Goal: Task Accomplishment & Management: Use online tool/utility

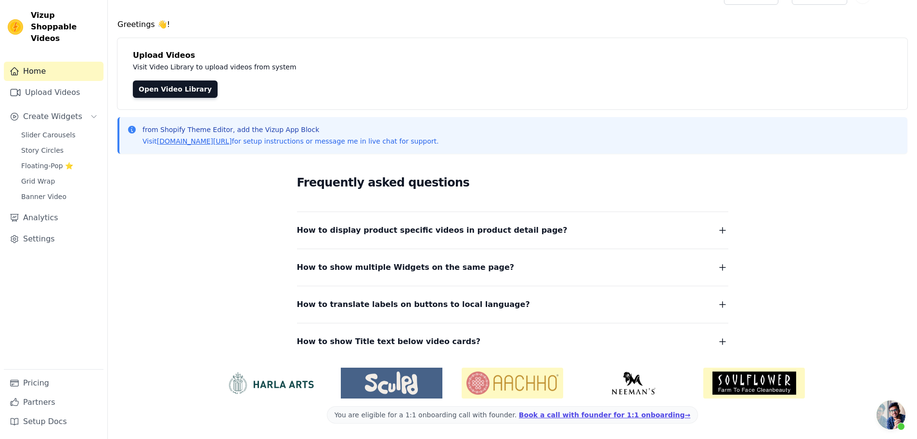
scroll to position [36, 0]
click at [43, 161] on span "Floating-Pop ⭐" at bounding box center [47, 166] width 52 height 10
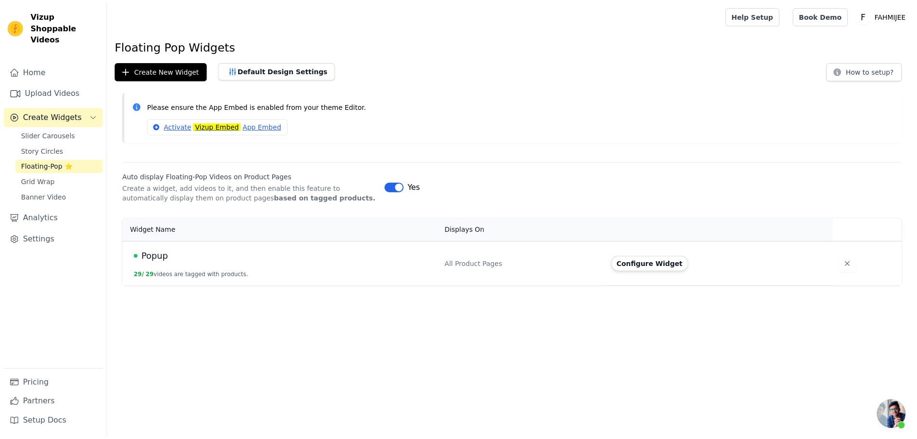
scroll to position [36, 0]
click at [668, 263] on button "Configure Widget" at bounding box center [655, 263] width 78 height 15
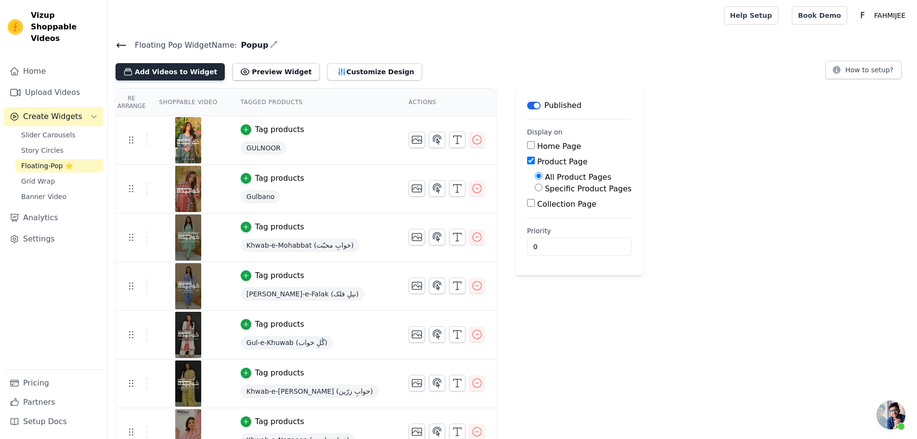
click at [144, 71] on button "Add Videos to Widget" at bounding box center [170, 71] width 109 height 17
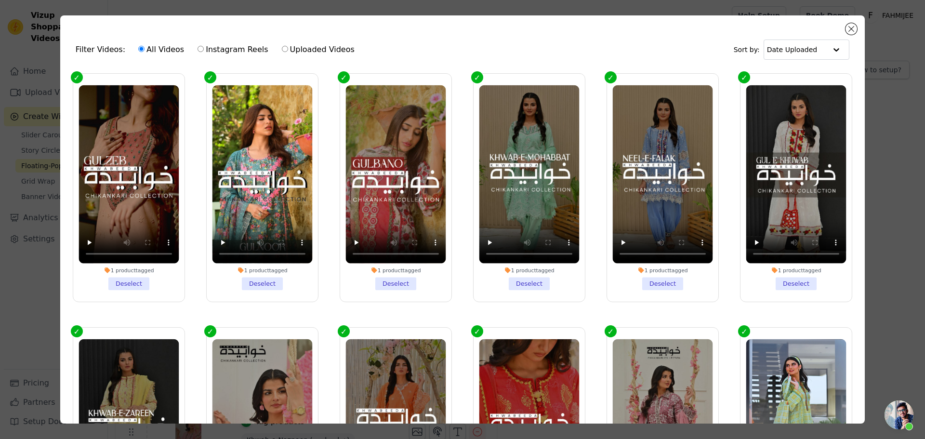
click at [282, 52] on input "Uploaded Videos" at bounding box center [285, 49] width 6 height 6
radio input "true"
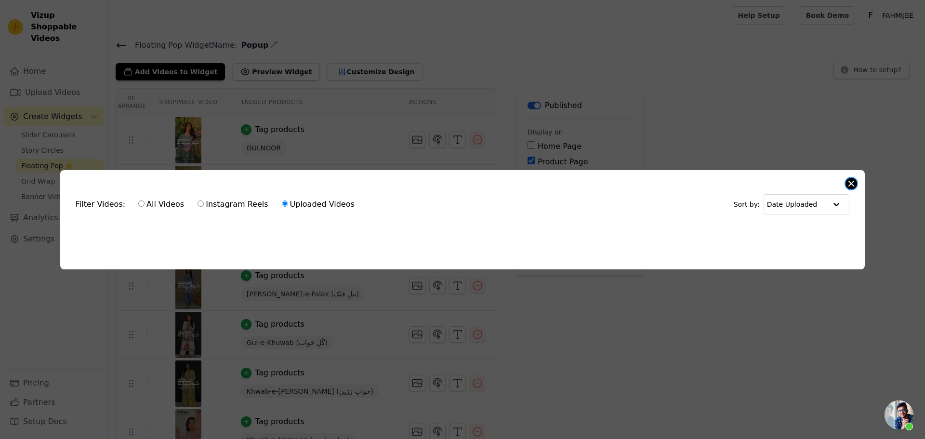
click at [851, 181] on button "Close modal" at bounding box center [851, 184] width 12 height 12
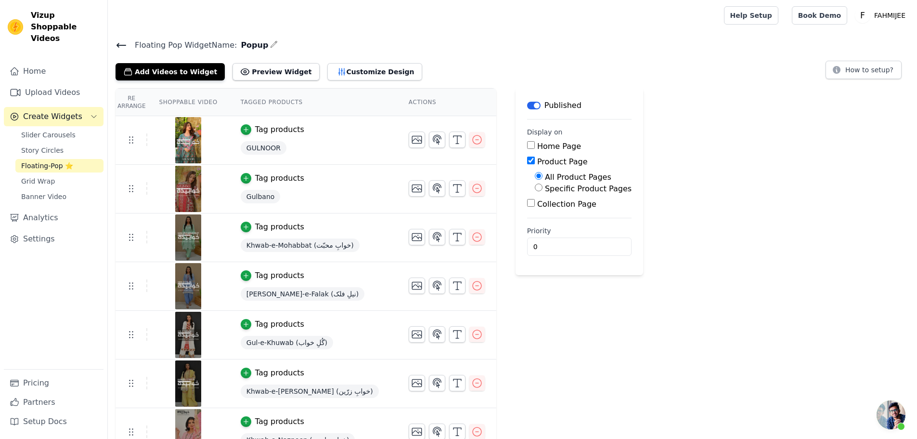
click at [118, 42] on icon at bounding box center [122, 45] width 12 height 12
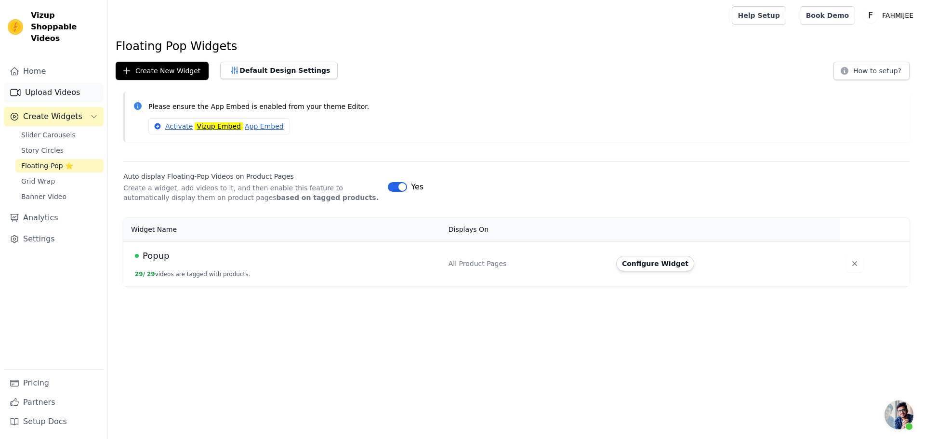
click at [57, 84] on link "Upload Videos" at bounding box center [54, 92] width 100 height 19
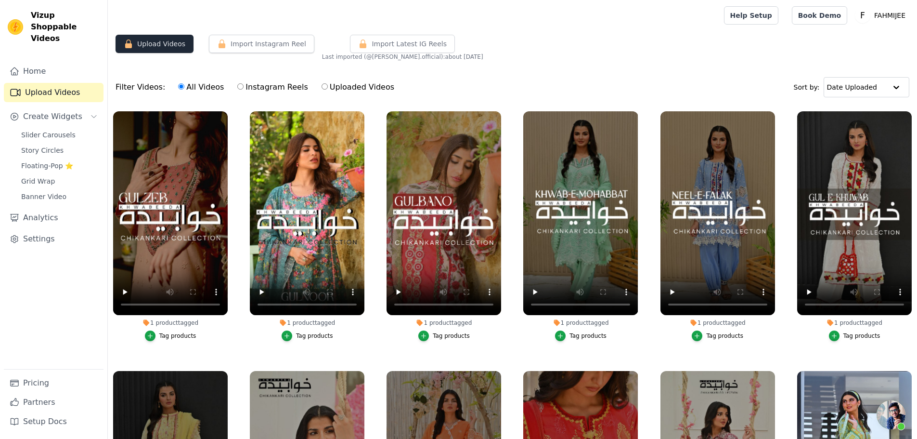
click at [167, 47] on button "Upload Videos" at bounding box center [155, 44] width 78 height 18
click at [155, 44] on button "Upload Videos" at bounding box center [155, 44] width 78 height 18
click at [236, 44] on button "Import Instagram Reel" at bounding box center [261, 44] width 105 height 18
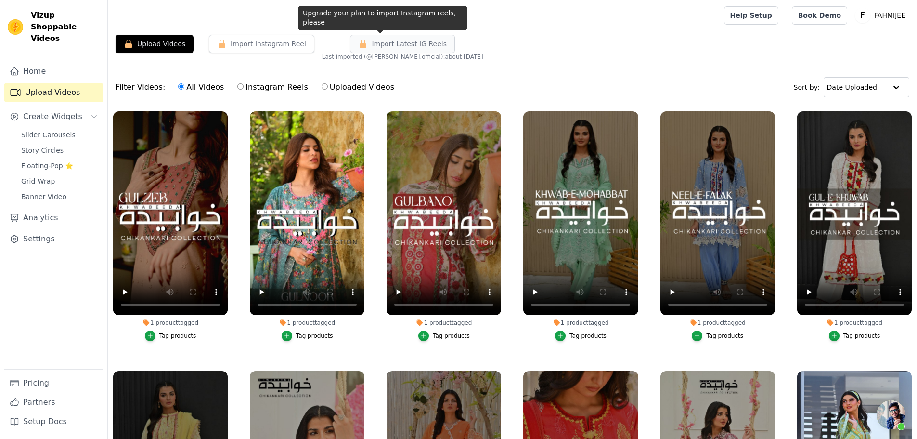
click at [376, 46] on span "Import Latest IG Reels" at bounding box center [409, 44] width 75 height 10
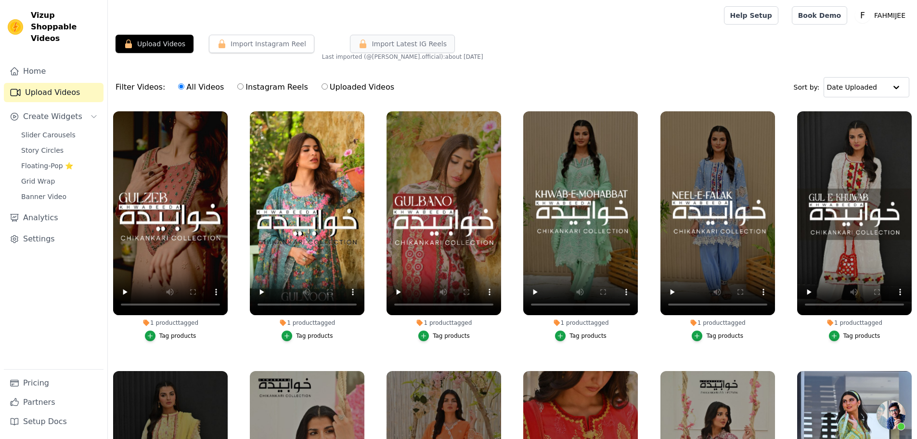
click at [376, 46] on span "Import Latest IG Reels" at bounding box center [409, 44] width 75 height 10
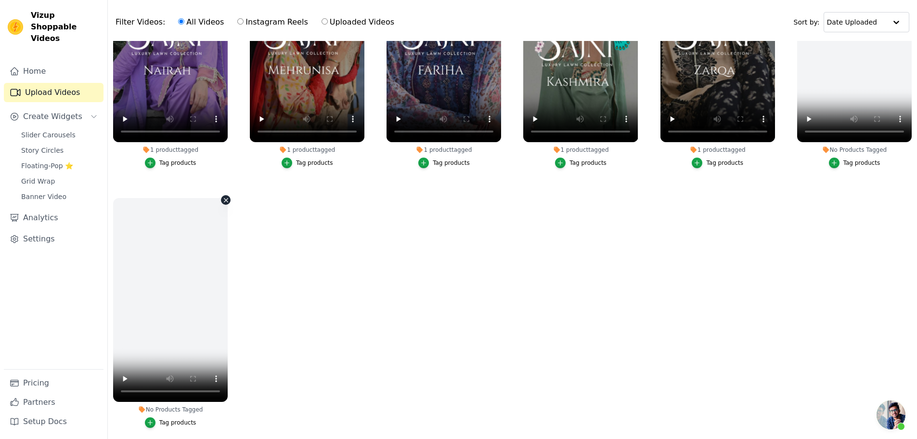
scroll to position [98, 0]
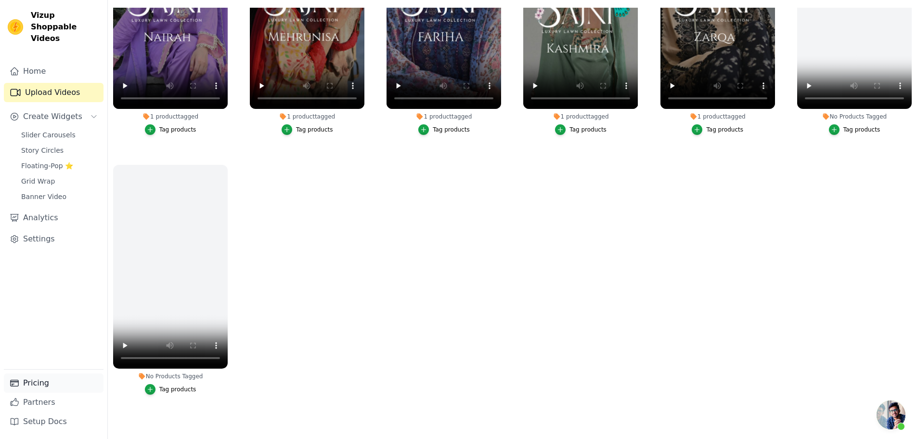
click at [24, 388] on link "Pricing" at bounding box center [54, 382] width 100 height 19
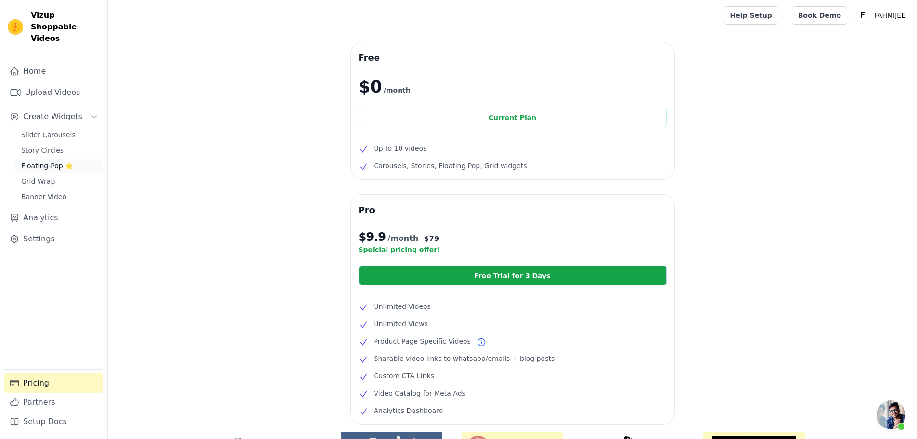
click at [65, 159] on link "Floating-Pop ⭐" at bounding box center [59, 165] width 88 height 13
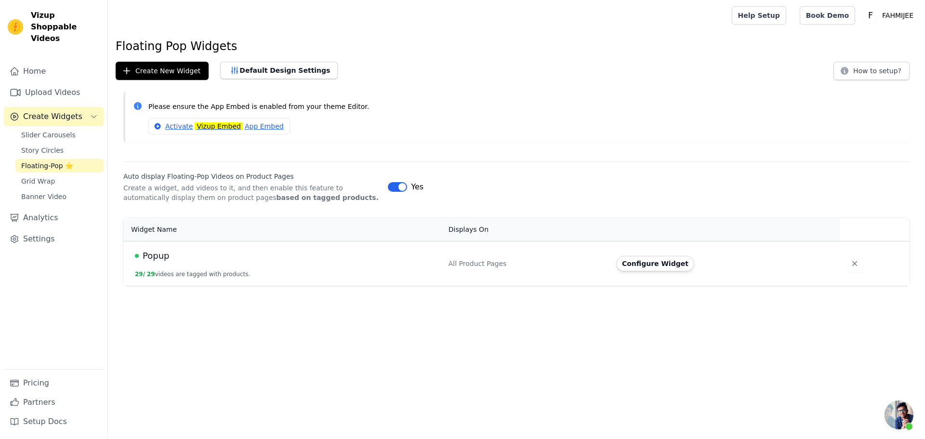
click at [467, 142] on div "Please ensure the App Embed is enabled from your theme Editor. Activate Vizup E…" at bounding box center [516, 121] width 817 height 58
click at [674, 268] on button "Configure Widget" at bounding box center [655, 263] width 78 height 15
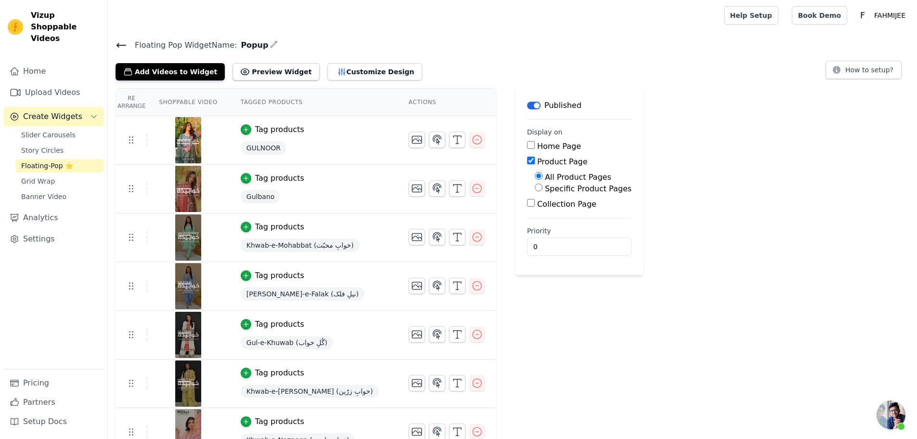
click at [117, 42] on icon at bounding box center [122, 45] width 12 height 12
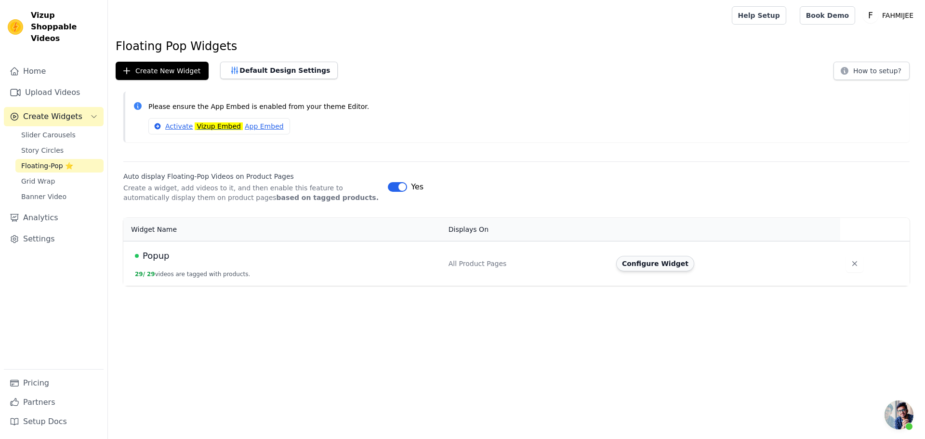
click at [634, 257] on button "Configure Widget" at bounding box center [655, 263] width 78 height 15
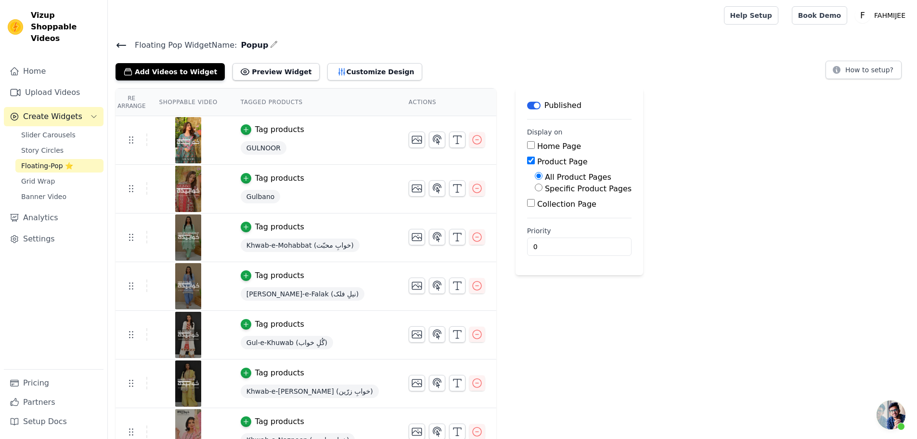
click at [126, 46] on icon at bounding box center [122, 45] width 12 height 12
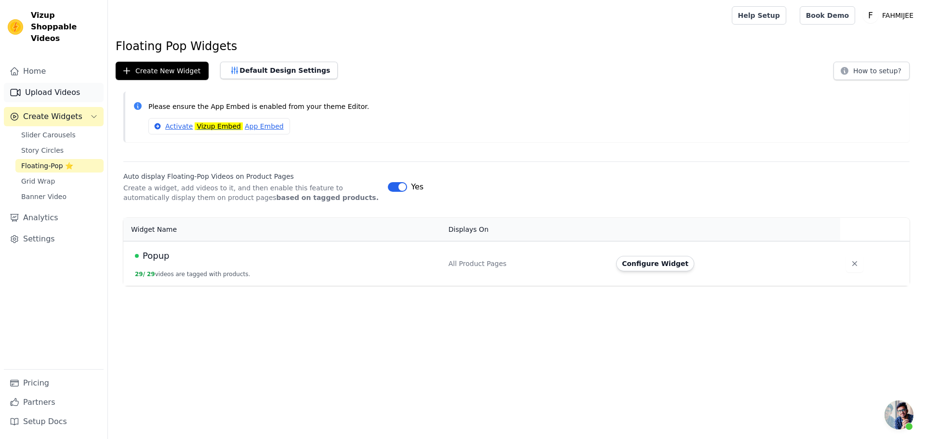
click at [60, 83] on link "Upload Videos" at bounding box center [54, 92] width 100 height 19
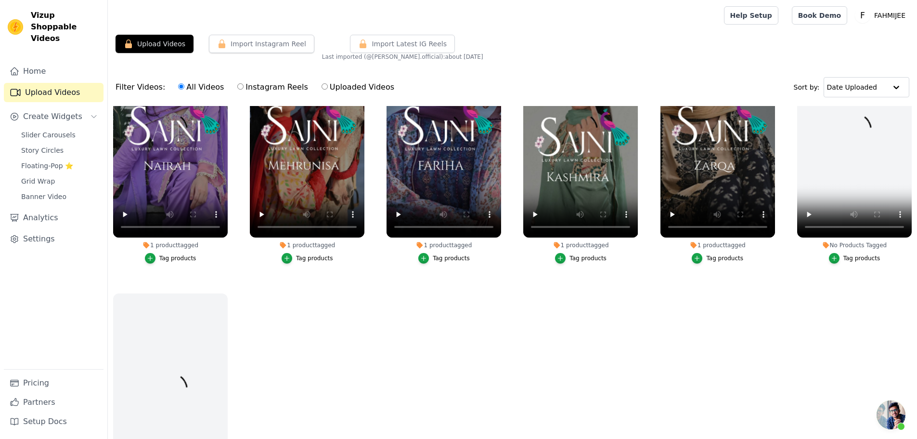
scroll to position [1147, 0]
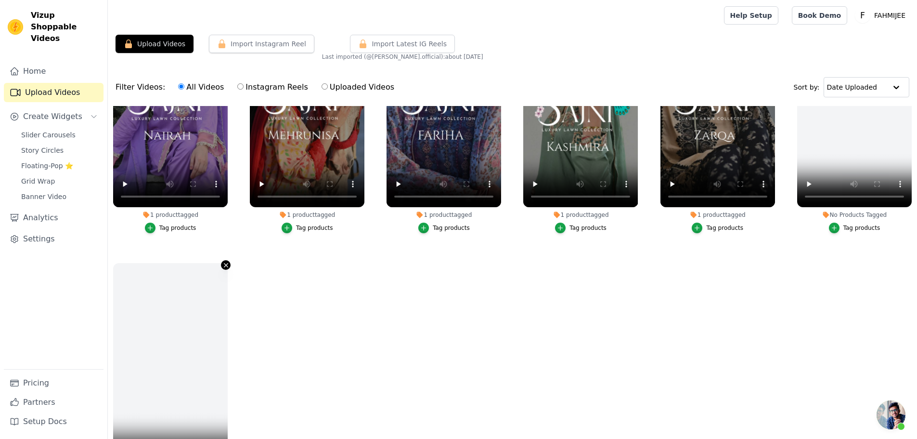
click at [225, 262] on icon "button" at bounding box center [226, 265] width 7 height 7
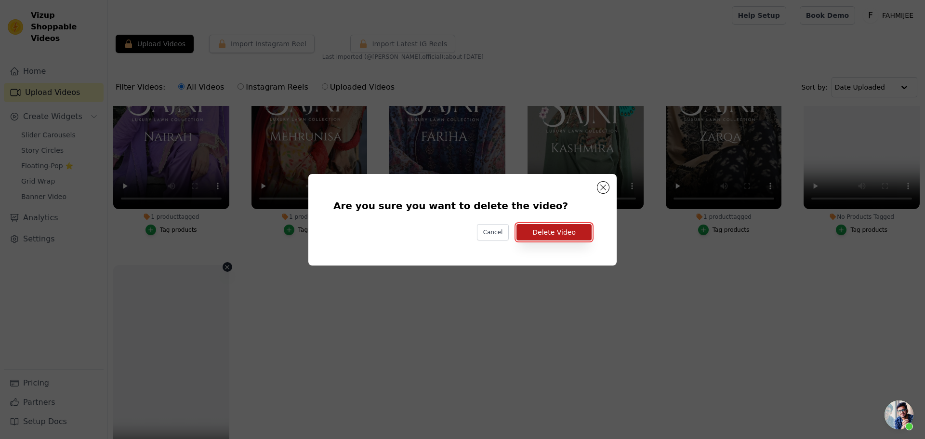
click at [566, 236] on button "Delete Video" at bounding box center [553, 232] width 75 height 16
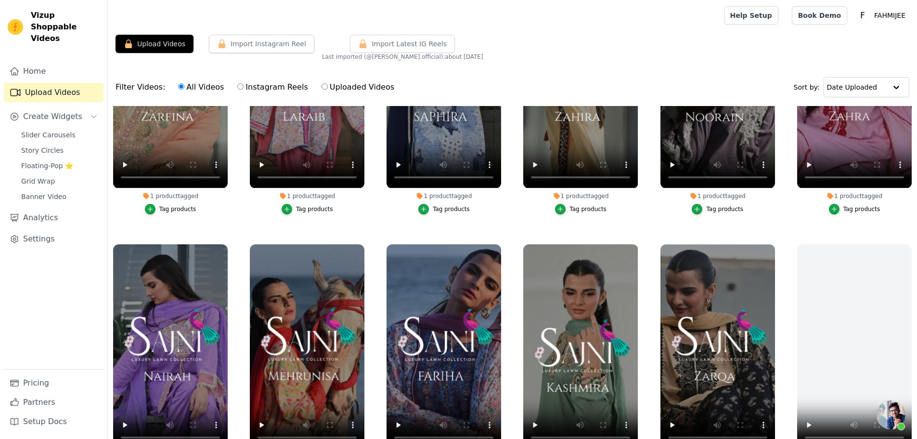
scroll to position [904, 0]
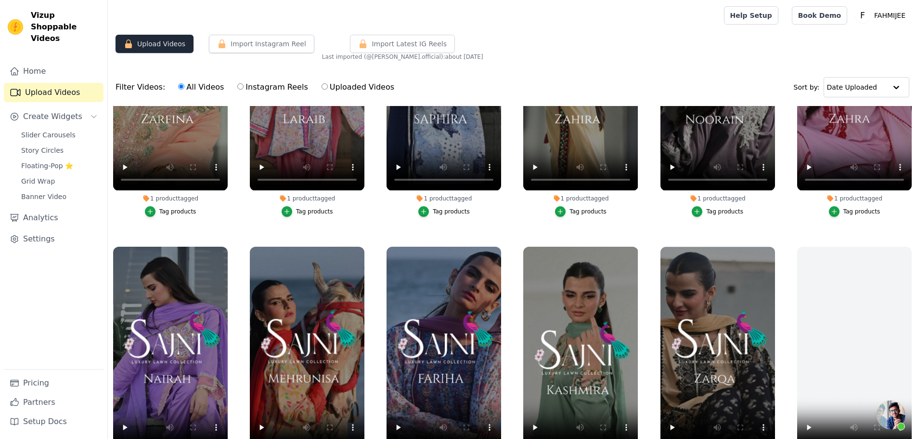
click at [159, 42] on button "Upload Videos" at bounding box center [155, 44] width 78 height 18
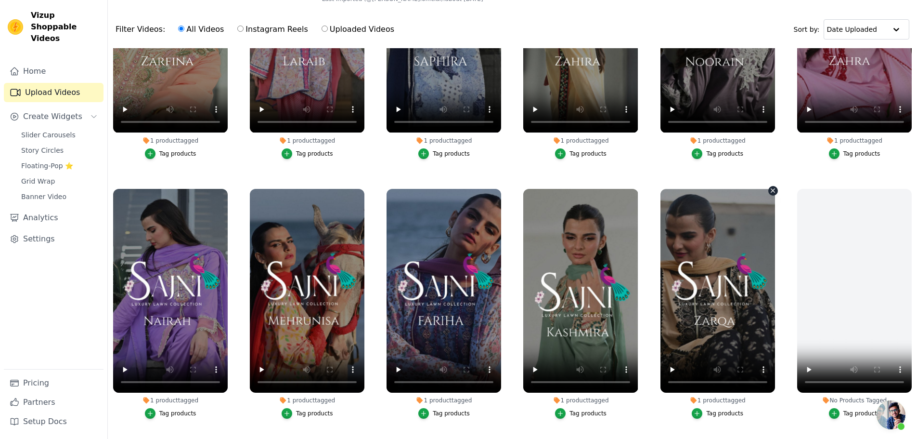
scroll to position [98, 0]
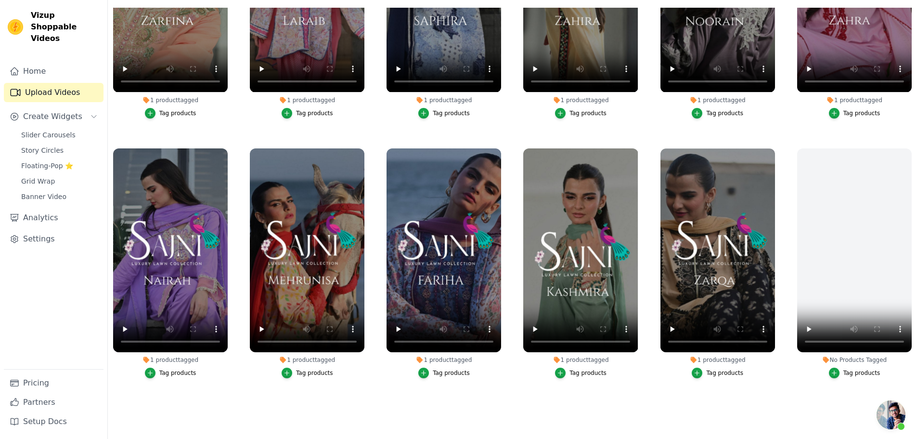
click at [892, 415] on span "Open chat" at bounding box center [891, 414] width 29 height 29
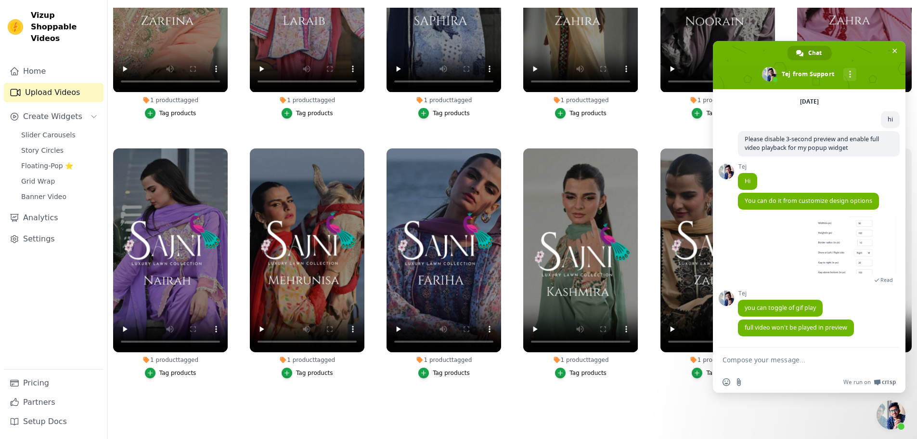
click at [885, 413] on span "Close chat" at bounding box center [891, 414] width 29 height 29
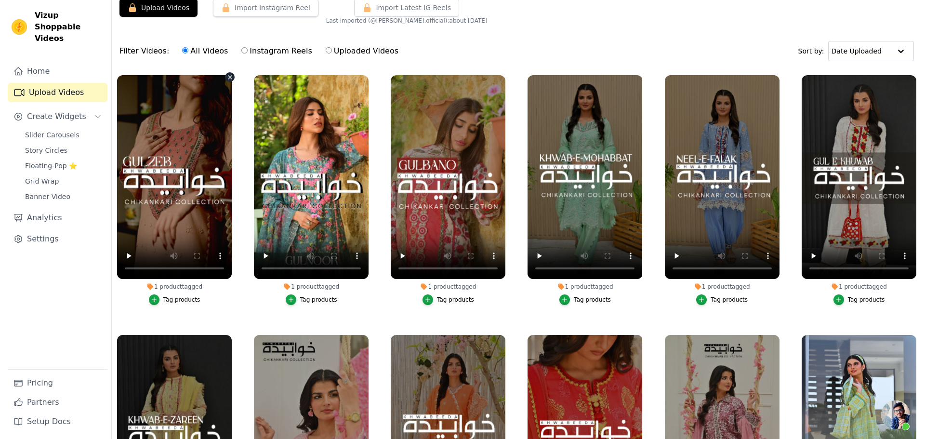
scroll to position [0, 0]
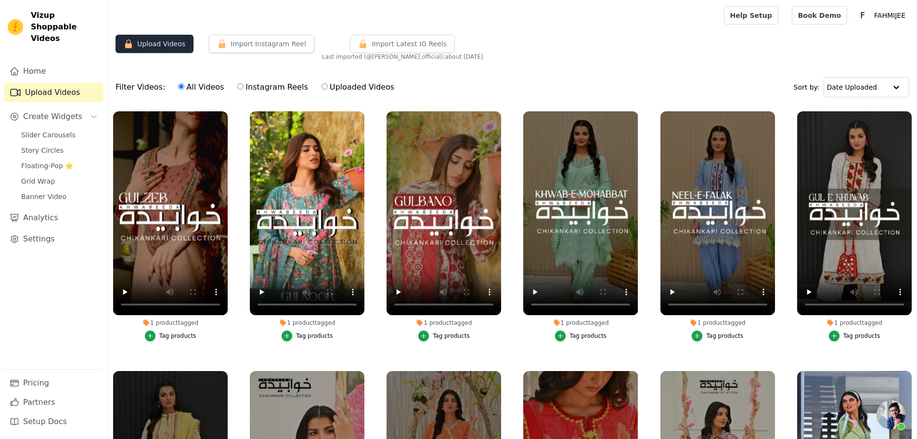
click at [138, 52] on button "Upload Videos" at bounding box center [155, 44] width 78 height 18
click at [160, 47] on button "Upload Videos" at bounding box center [155, 44] width 78 height 18
click at [242, 48] on button "Import Instagram Reel" at bounding box center [261, 44] width 105 height 18
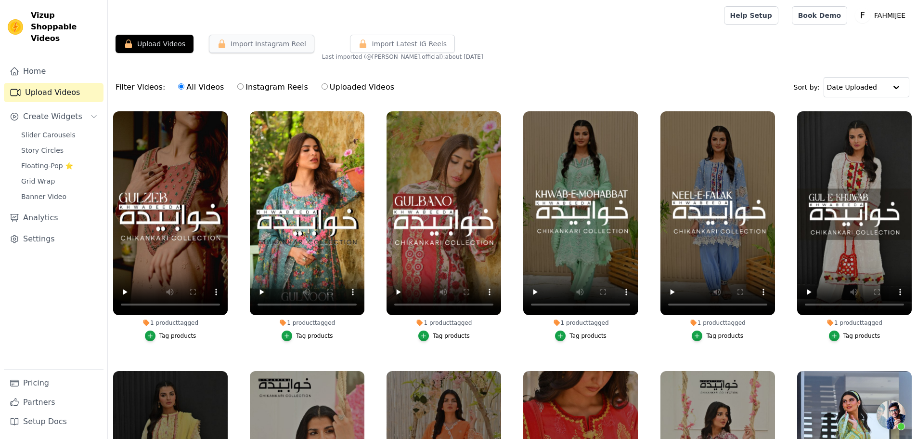
click at [242, 48] on button "Import Instagram Reel" at bounding box center [261, 44] width 105 height 18
click at [372, 46] on span "Import Latest IG Reels" at bounding box center [409, 44] width 75 height 10
click at [146, 48] on button "Upload Videos" at bounding box center [155, 44] width 78 height 18
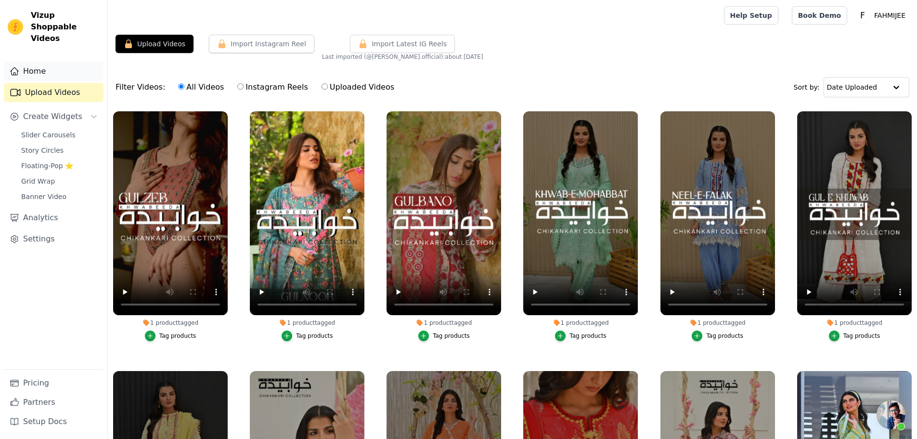
click at [70, 62] on link "Home" at bounding box center [54, 71] width 100 height 19
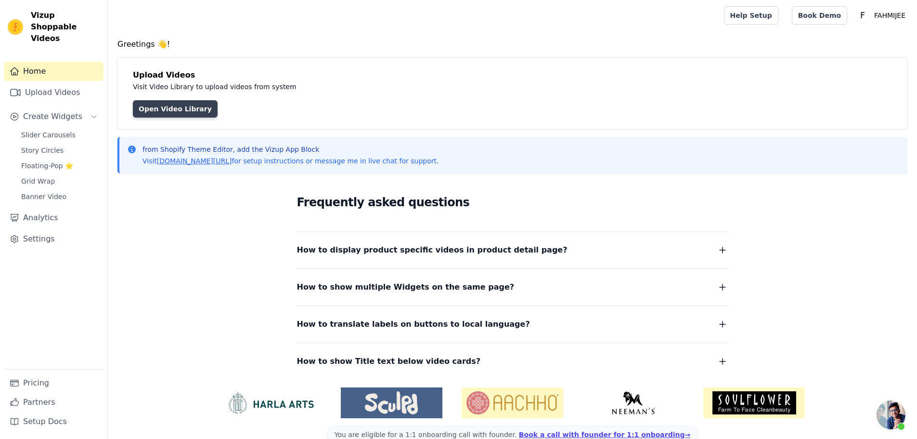
click at [167, 105] on link "Open Video Library" at bounding box center [175, 108] width 85 height 17
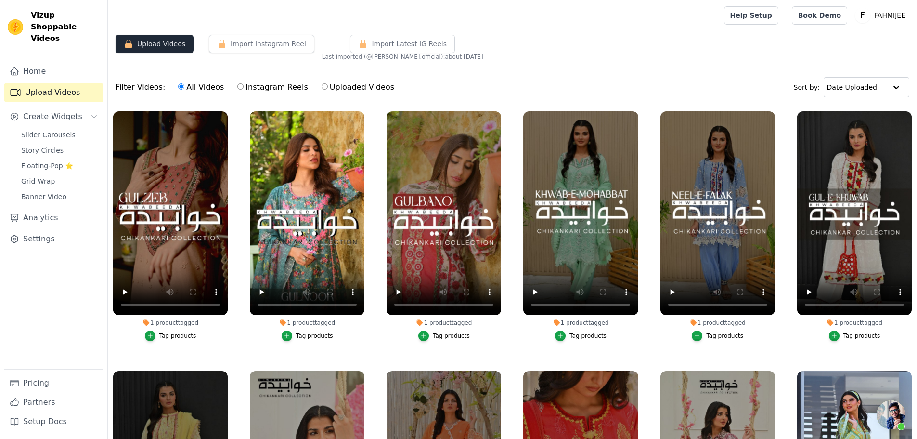
click at [166, 52] on button "Upload Videos" at bounding box center [155, 44] width 78 height 18
click at [165, 52] on button "Upload Videos" at bounding box center [155, 44] width 78 height 18
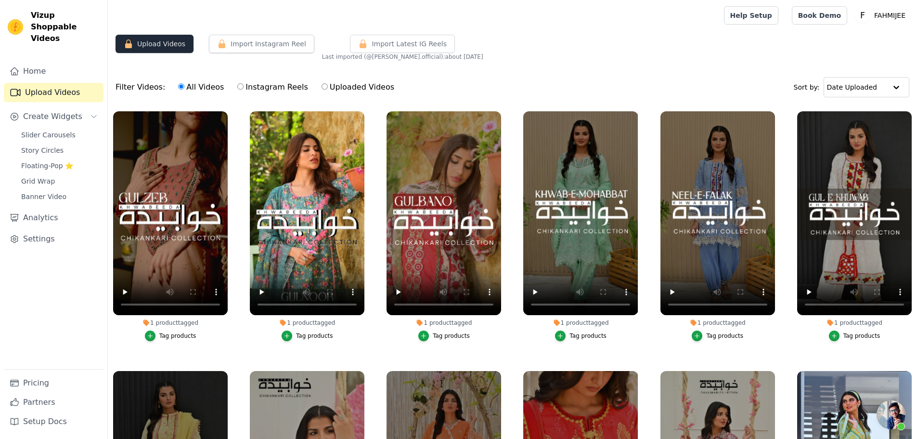
click at [165, 52] on button "Upload Videos" at bounding box center [155, 44] width 78 height 18
click at [58, 235] on link "Settings" at bounding box center [54, 238] width 100 height 19
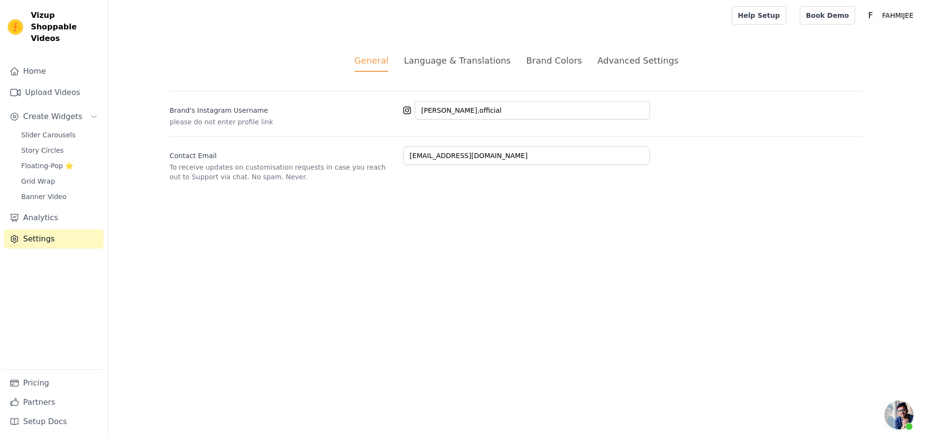
click at [653, 57] on div "Advanced Settings" at bounding box center [637, 60] width 81 height 13
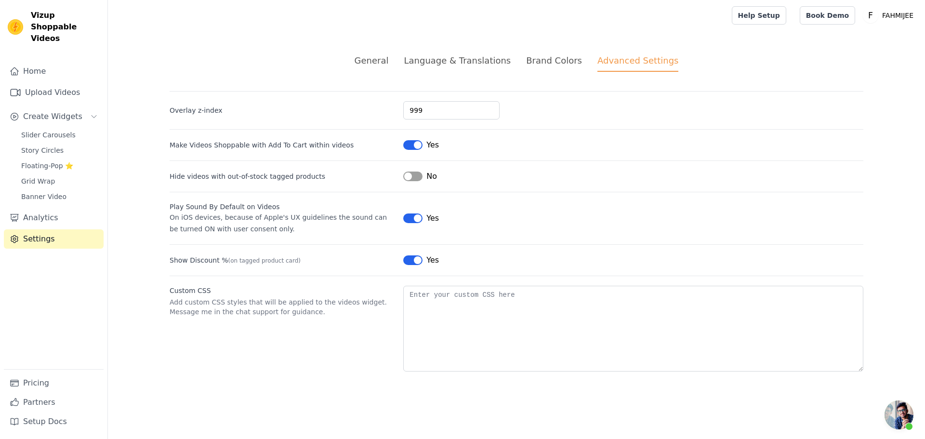
click at [480, 58] on div "Language & Translations" at bounding box center [457, 60] width 107 height 13
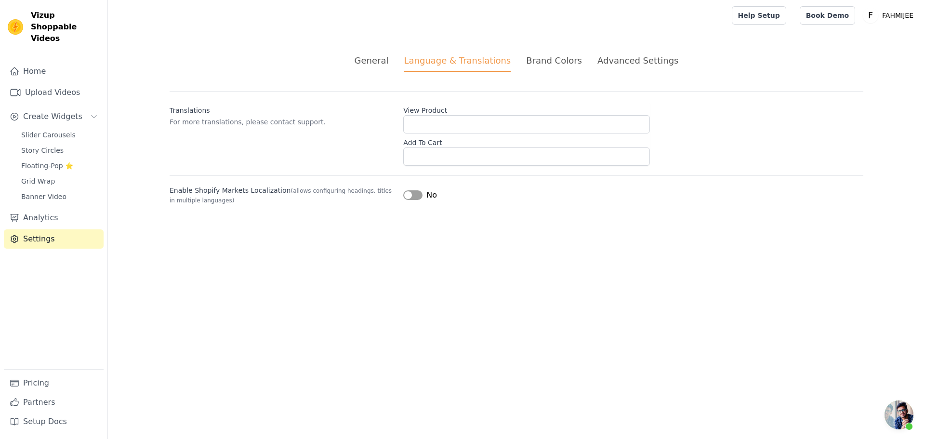
click at [382, 57] on div "General" at bounding box center [371, 60] width 34 height 13
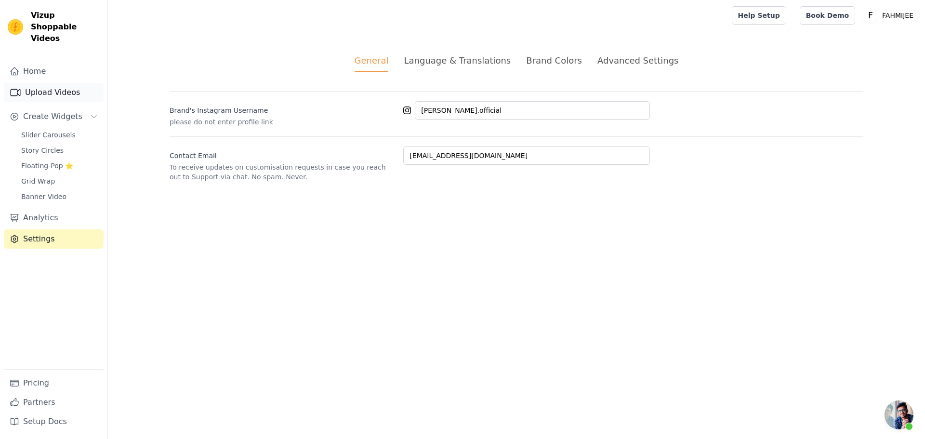
click at [60, 83] on link "Upload Videos" at bounding box center [54, 92] width 100 height 19
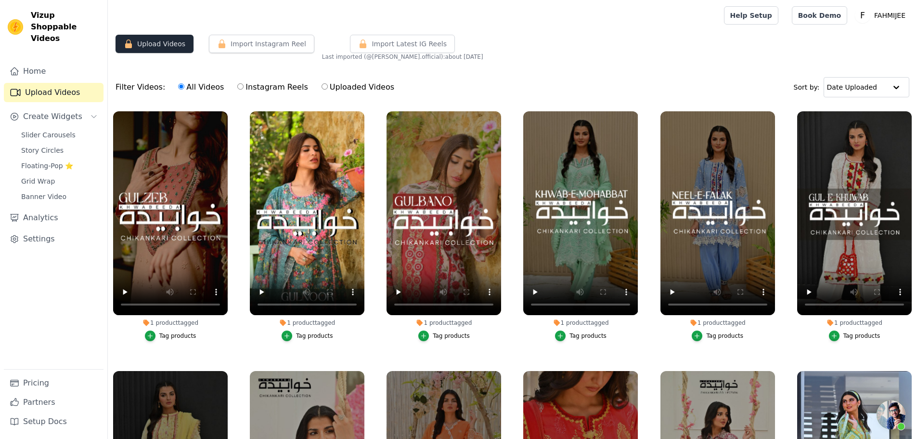
click at [157, 50] on button "Upload Videos" at bounding box center [155, 44] width 78 height 18
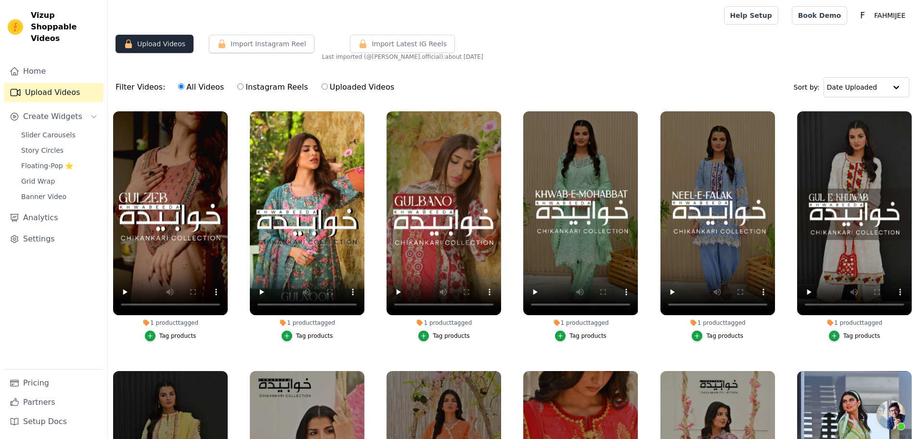
click at [157, 50] on button "Upload Videos" at bounding box center [155, 44] width 78 height 18
click at [47, 161] on span "Floating-Pop ⭐" at bounding box center [47, 166] width 52 height 10
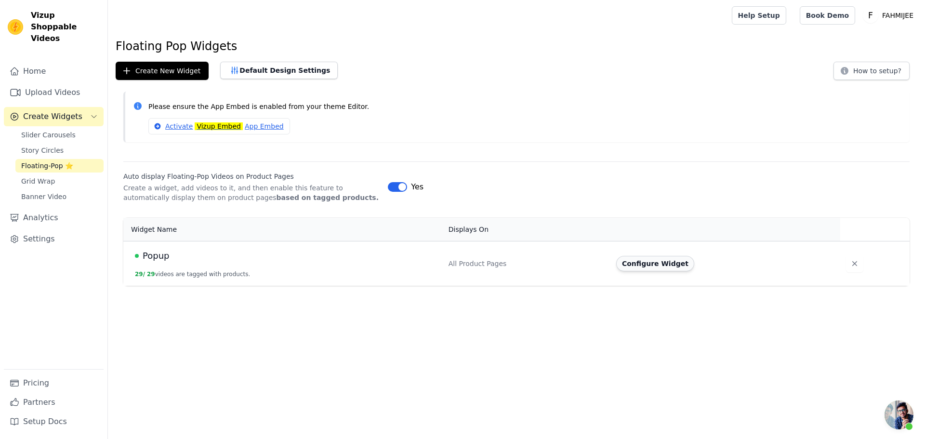
click at [642, 261] on button "Configure Widget" at bounding box center [655, 263] width 78 height 15
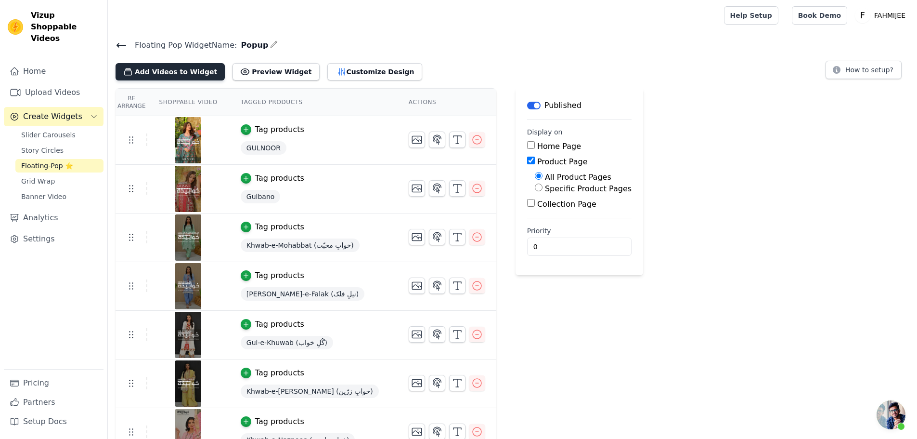
click at [183, 78] on button "Add Videos to Widget" at bounding box center [170, 71] width 109 height 17
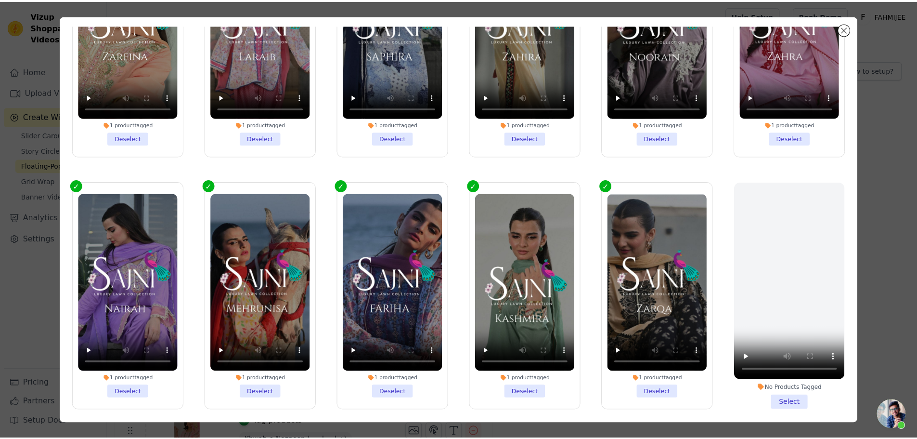
scroll to position [84, 0]
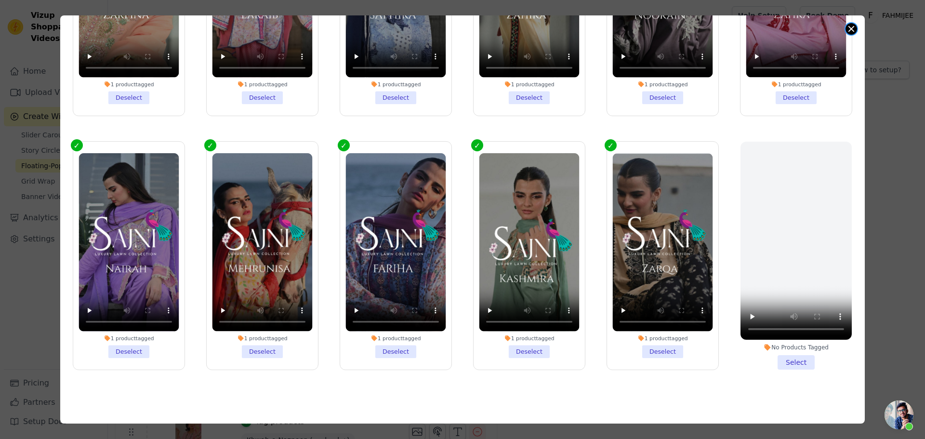
click at [851, 28] on button "Close modal" at bounding box center [851, 29] width 12 height 12
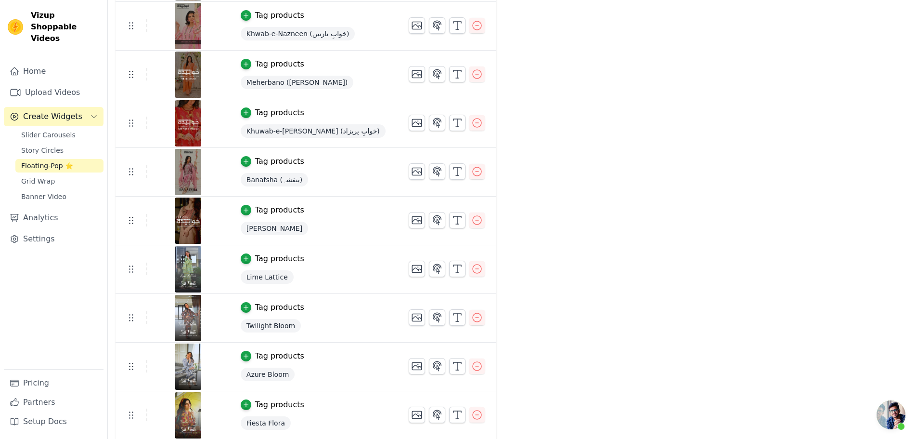
scroll to position [530, 0]
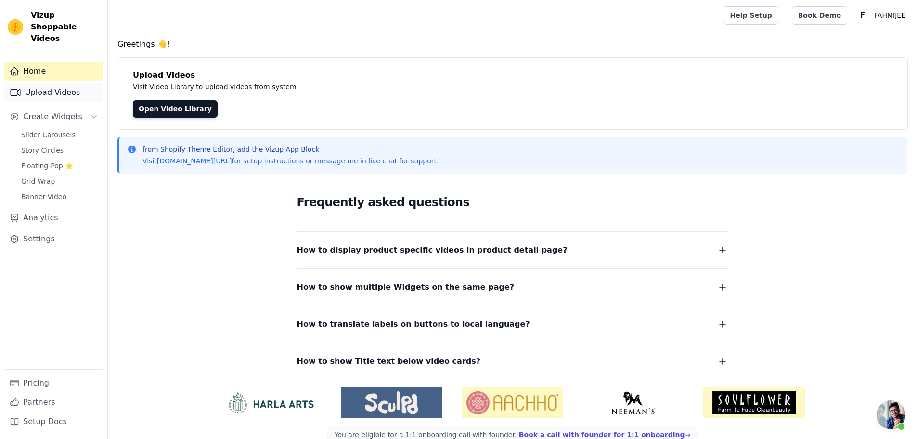
scroll to position [36, 0]
click at [48, 83] on link "Upload Videos" at bounding box center [54, 92] width 100 height 19
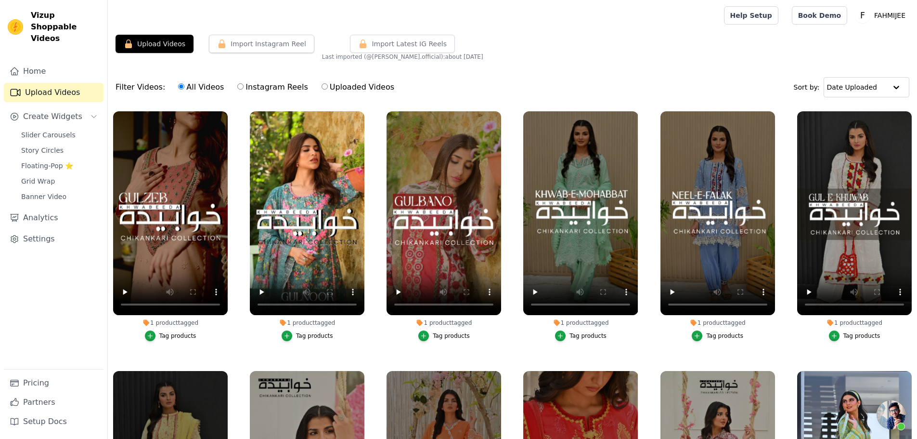
scroll to position [36, 0]
click at [169, 42] on button "Upload Videos" at bounding box center [155, 44] width 78 height 18
click at [241, 43] on button "Import Instagram Reel" at bounding box center [261, 44] width 105 height 18
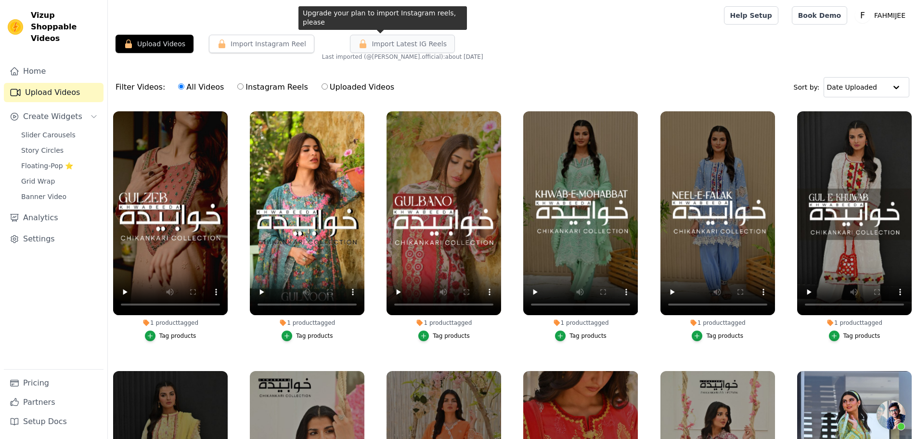
click at [384, 43] on span "Import Latest IG Reels" at bounding box center [409, 44] width 75 height 10
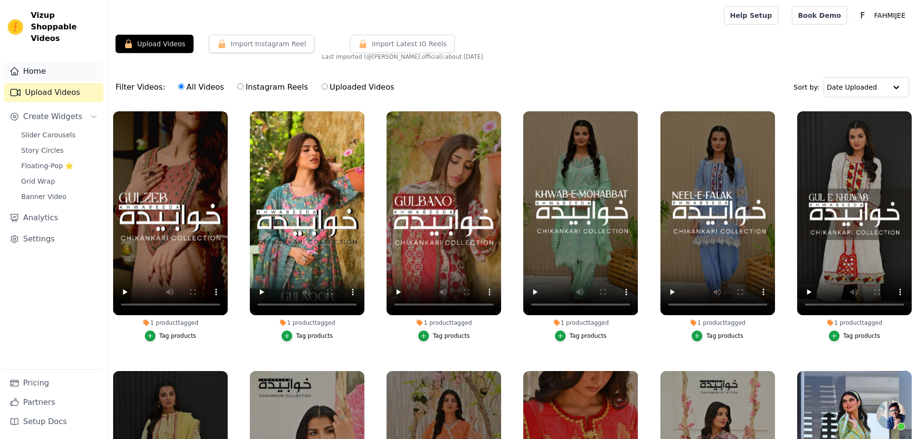
click at [29, 64] on link "Home" at bounding box center [54, 71] width 100 height 19
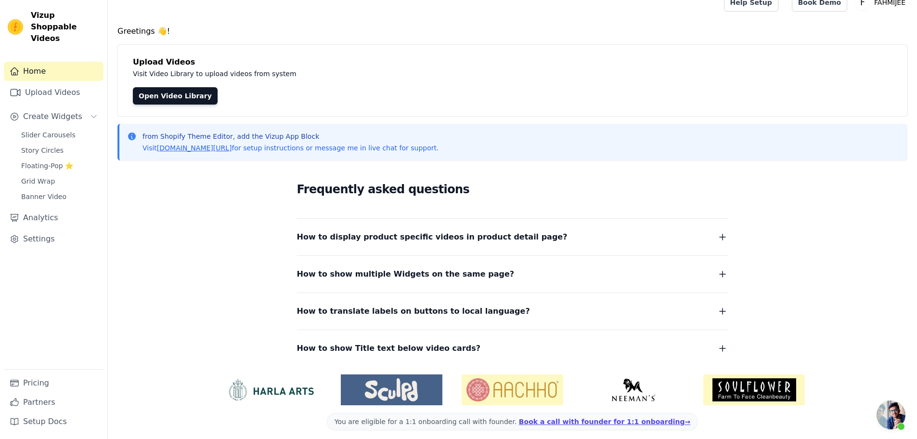
scroll to position [20, 0]
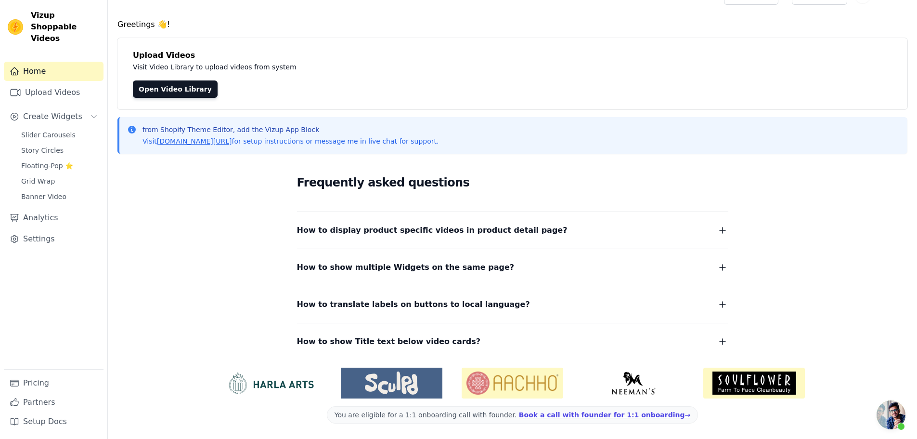
click at [132, 82] on div "Upload Videos Visit Video Library to upload videos from system Open Video Libra…" at bounding box center [513, 73] width 790 height 71
click at [143, 87] on link "Open Video Library" at bounding box center [175, 88] width 85 height 17
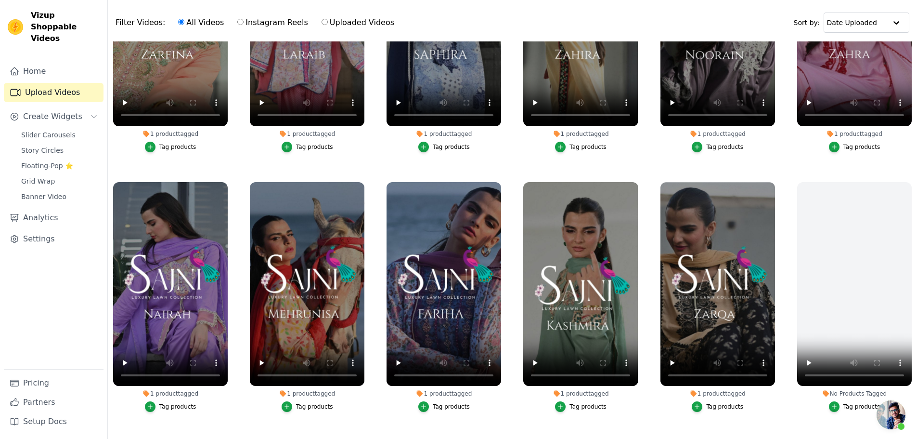
scroll to position [98, 0]
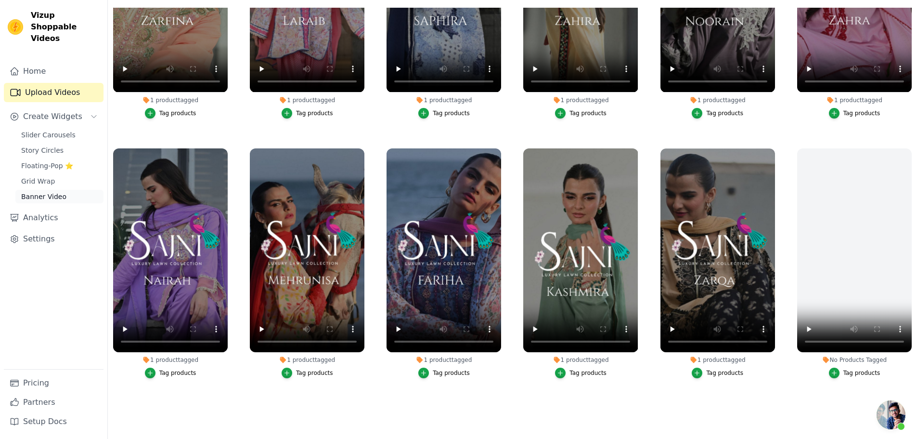
click at [47, 192] on span "Banner Video" at bounding box center [43, 197] width 45 height 10
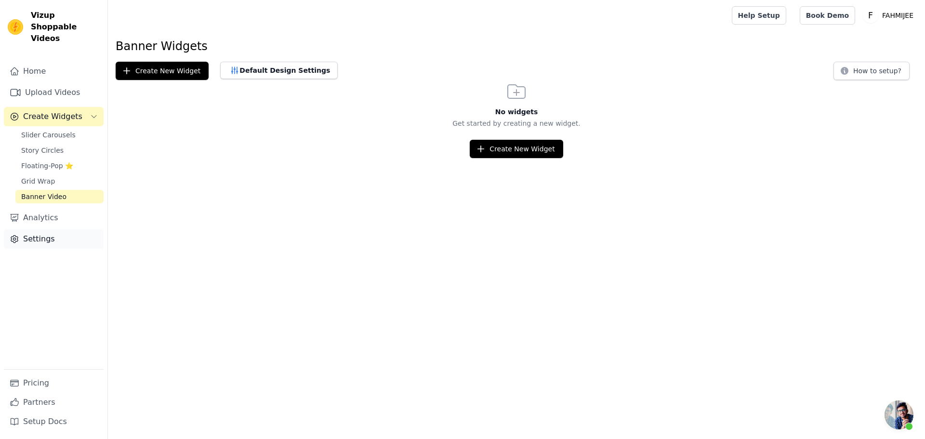
click at [41, 231] on link "Settings" at bounding box center [54, 238] width 100 height 19
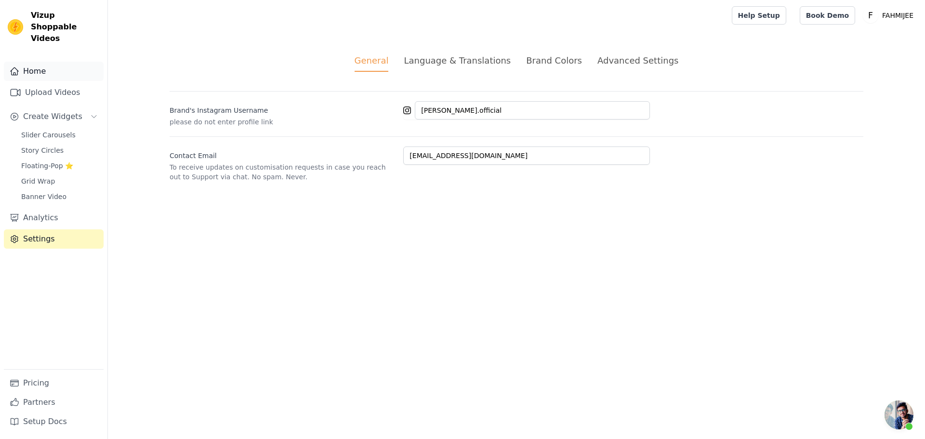
click at [49, 62] on link "Home" at bounding box center [54, 71] width 100 height 19
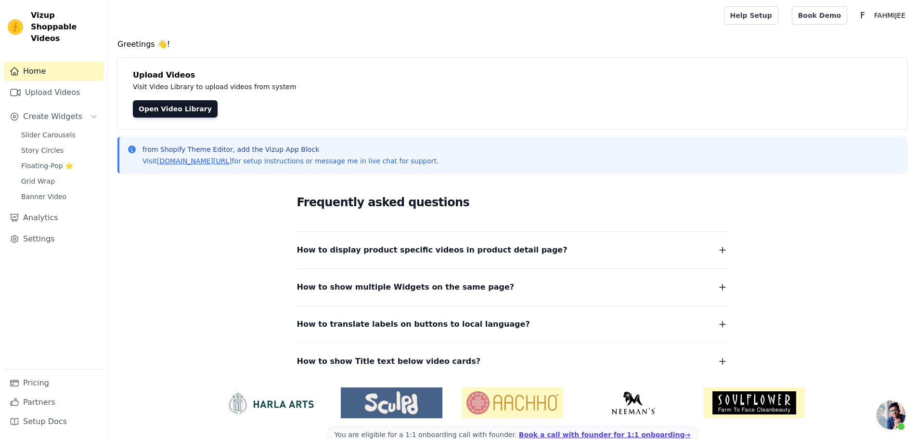
scroll to position [20, 0]
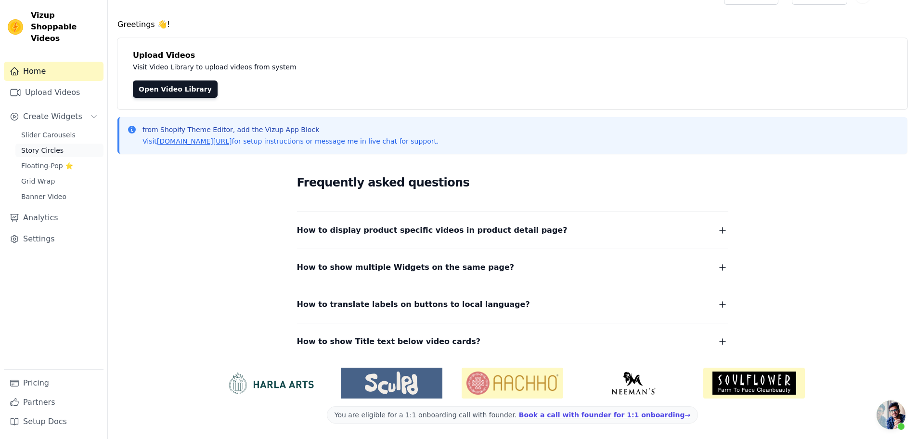
click at [28, 145] on span "Story Circles" at bounding box center [42, 150] width 42 height 10
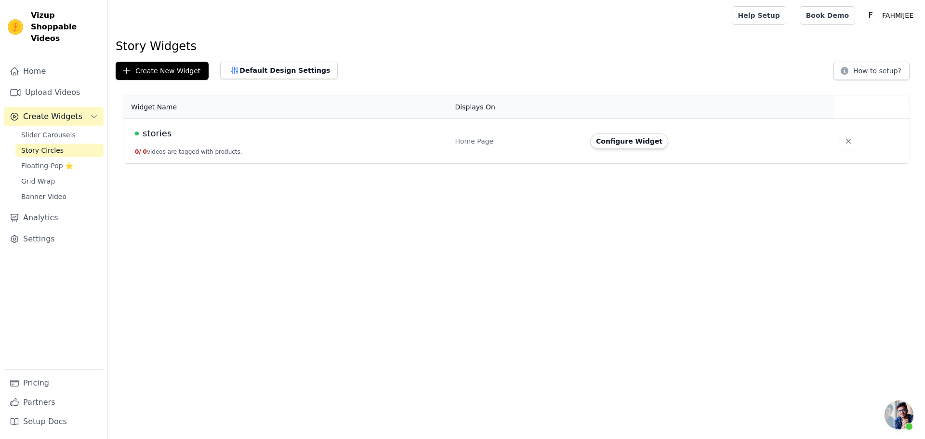
click at [46, 92] on div "Home Upload Videos Create Widgets Slider Carousels Story Circles Floating-Pop ⭐…" at bounding box center [54, 215] width 100 height 307
click at [46, 90] on link "Upload Videos" at bounding box center [54, 92] width 100 height 19
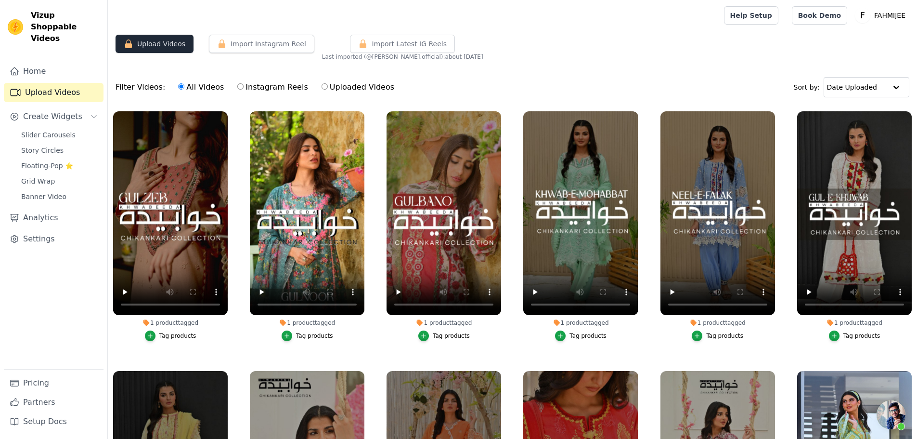
click at [163, 44] on button "Upload Videos" at bounding box center [155, 44] width 78 height 18
drag, startPoint x: 163, startPoint y: 44, endPoint x: 257, endPoint y: 47, distance: 94.0
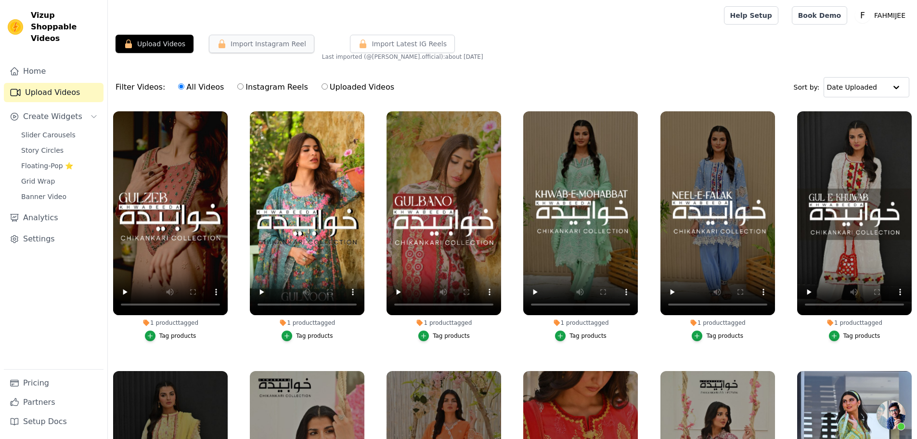
click at [165, 45] on button "Upload Videos" at bounding box center [155, 44] width 78 height 18
click at [257, 47] on button "Import Instagram Reel" at bounding box center [261, 44] width 105 height 18
click at [352, 45] on button "Import Latest IG Reels" at bounding box center [402, 44] width 105 height 18
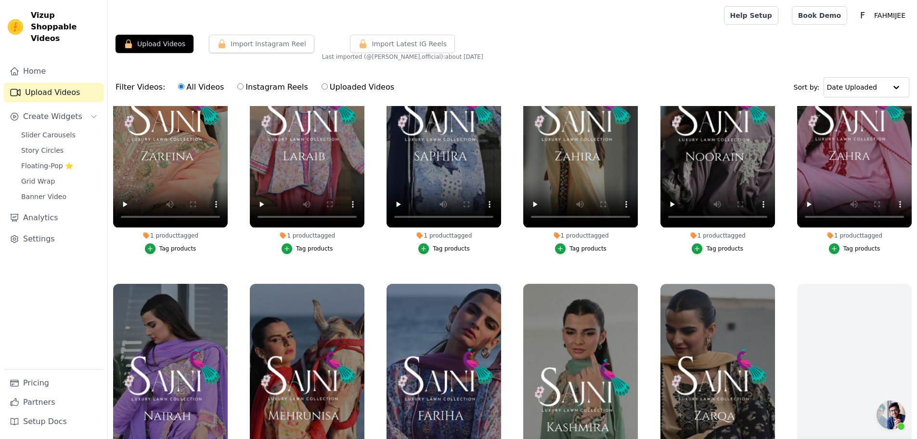
scroll to position [904, 0]
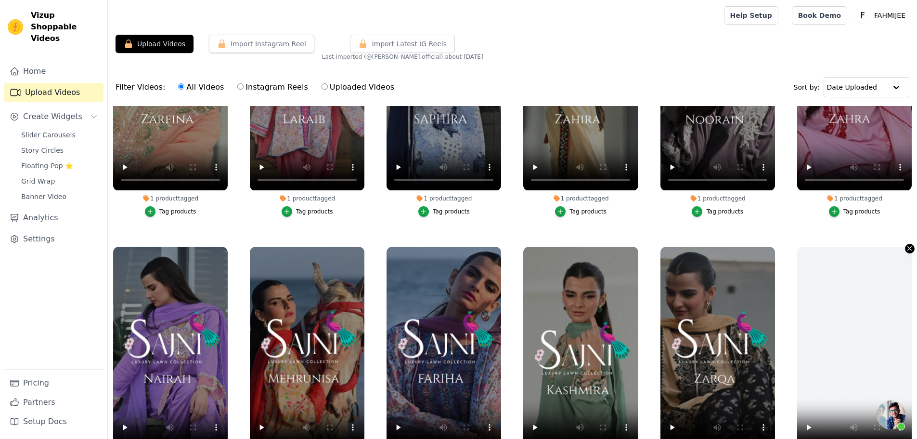
click at [906, 245] on icon "button" at bounding box center [909, 248] width 7 height 7
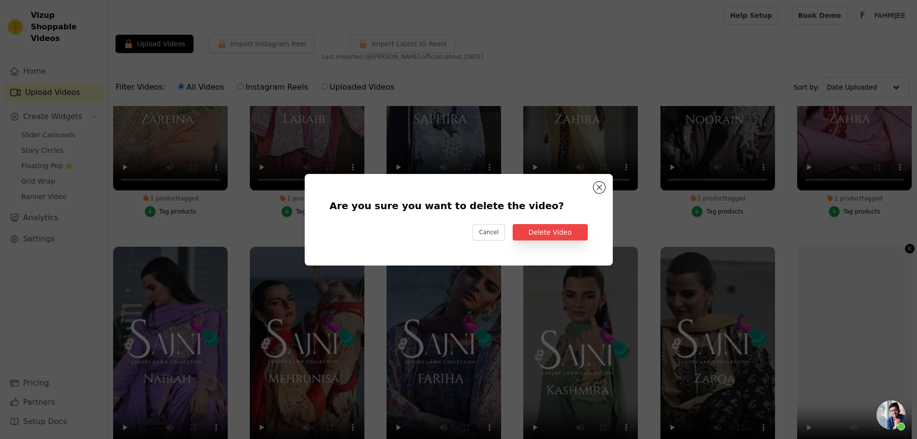
scroll to position [911, 0]
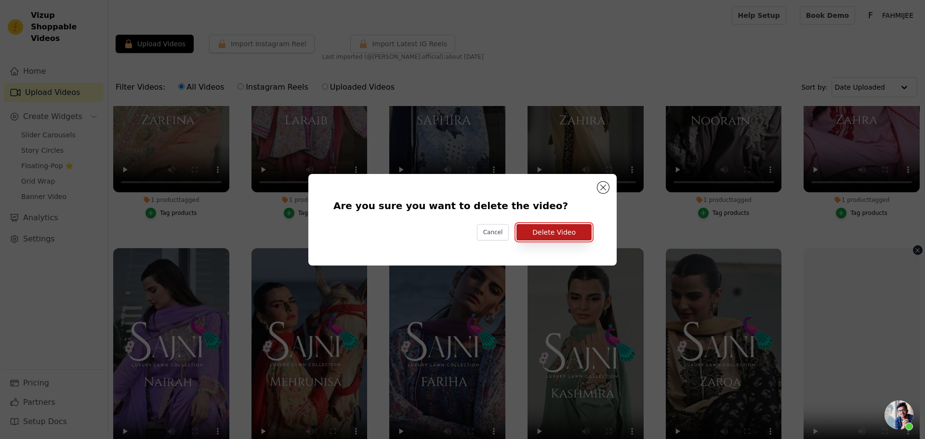
click at [570, 235] on button "Delete Video" at bounding box center [553, 232] width 75 height 16
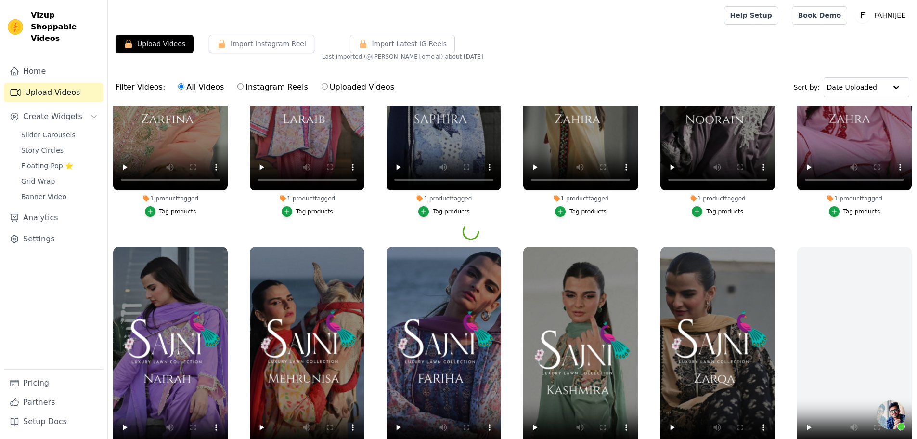
scroll to position [889, 0]
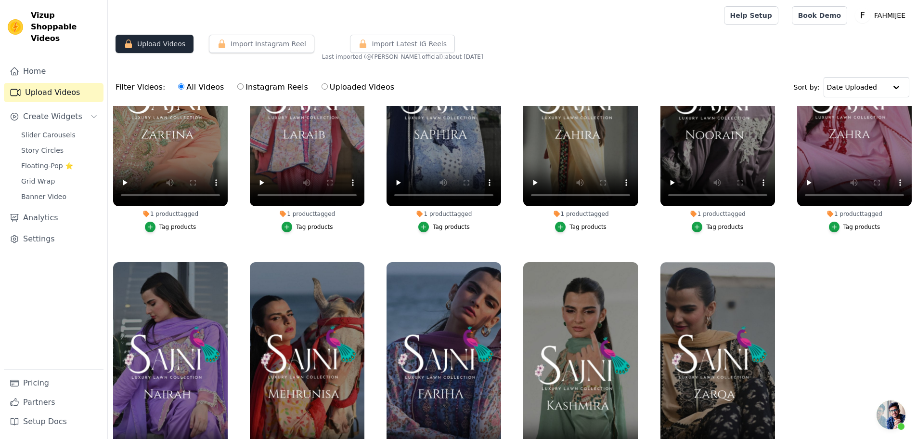
click at [166, 42] on button "Upload Videos" at bounding box center [155, 44] width 78 height 18
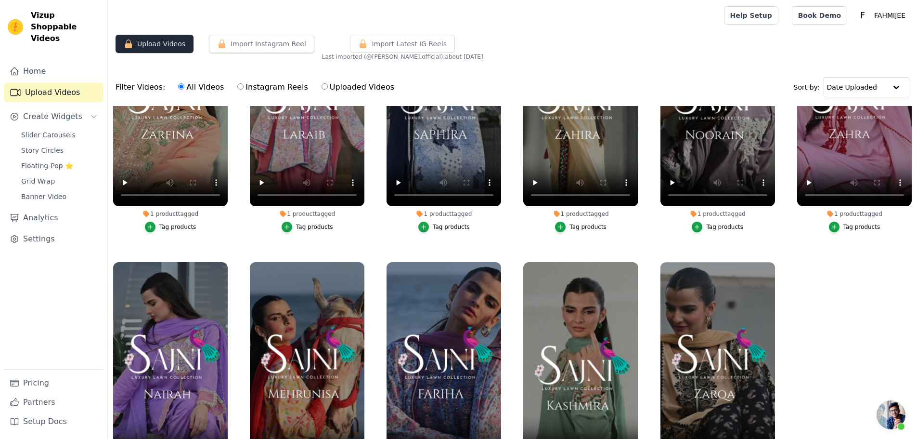
click at [166, 42] on button "Upload Videos" at bounding box center [155, 44] width 78 height 18
click at [42, 386] on link "Pricing" at bounding box center [54, 382] width 100 height 19
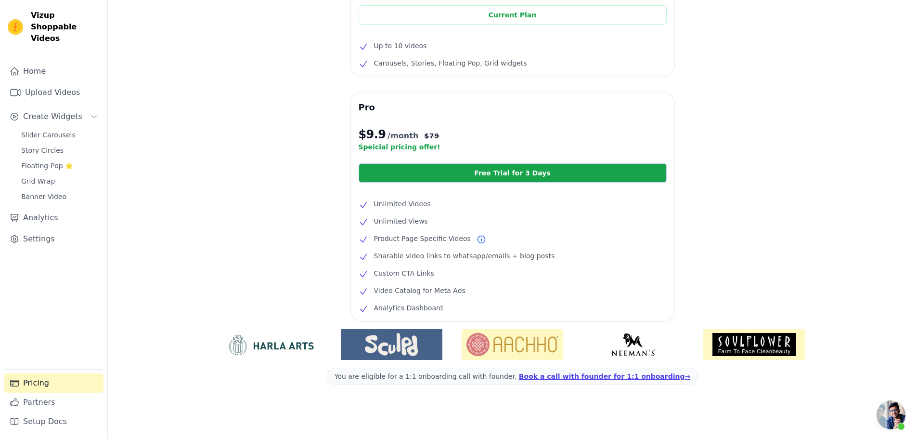
scroll to position [104, 0]
click at [890, 413] on span "Open chat" at bounding box center [891, 414] width 29 height 29
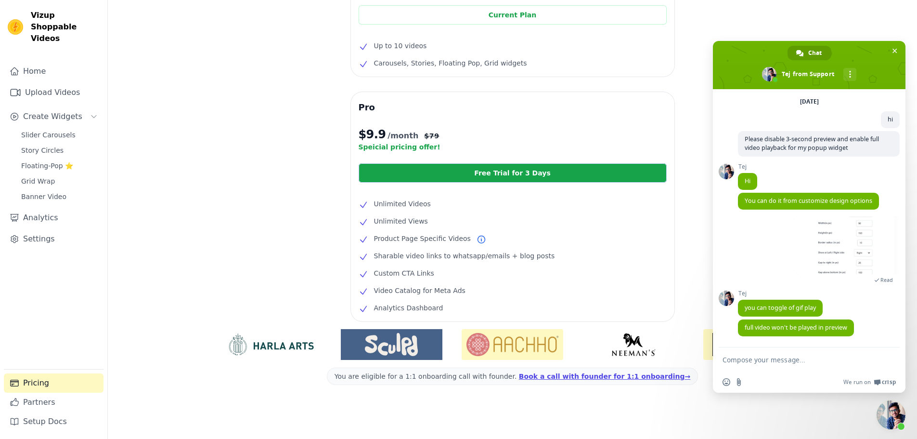
scroll to position [0, 0]
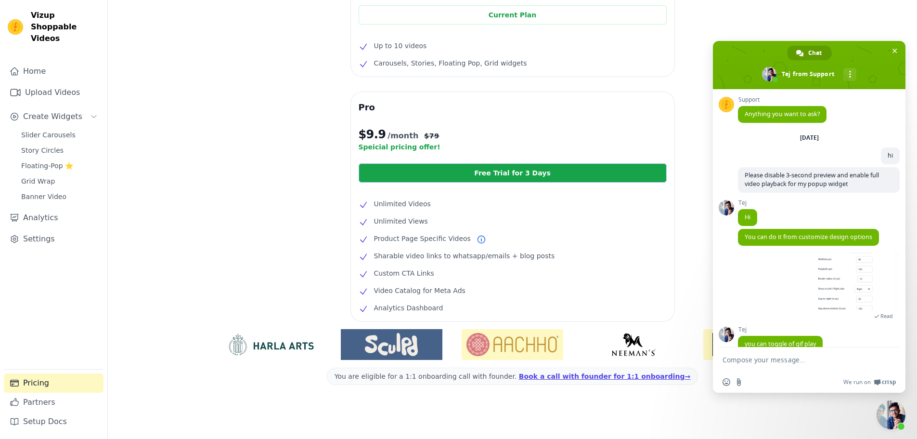
click at [694, 90] on div "Free $0 /month Current Plan Up to 10 videos Carousels, Stories, Floating Pop, G…" at bounding box center [513, 189] width 810 height 499
click at [894, 49] on span "Close chat" at bounding box center [895, 51] width 5 height 5
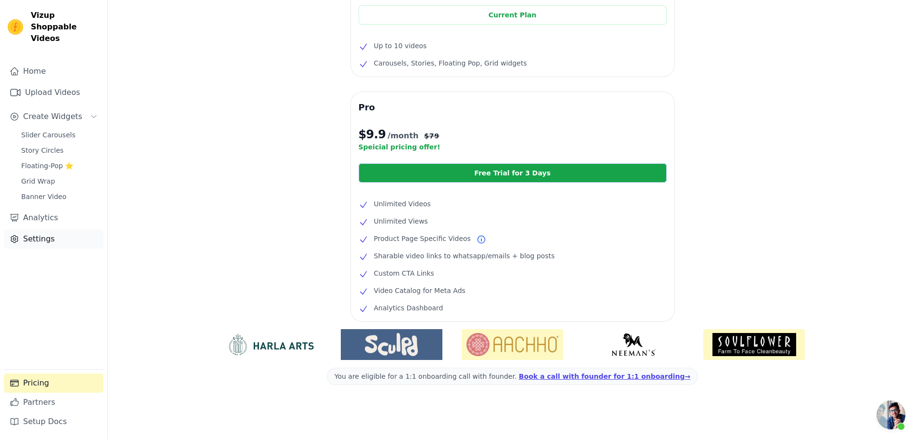
click at [49, 234] on link "Settings" at bounding box center [54, 238] width 100 height 19
